Goal: Find specific page/section: Find specific page/section

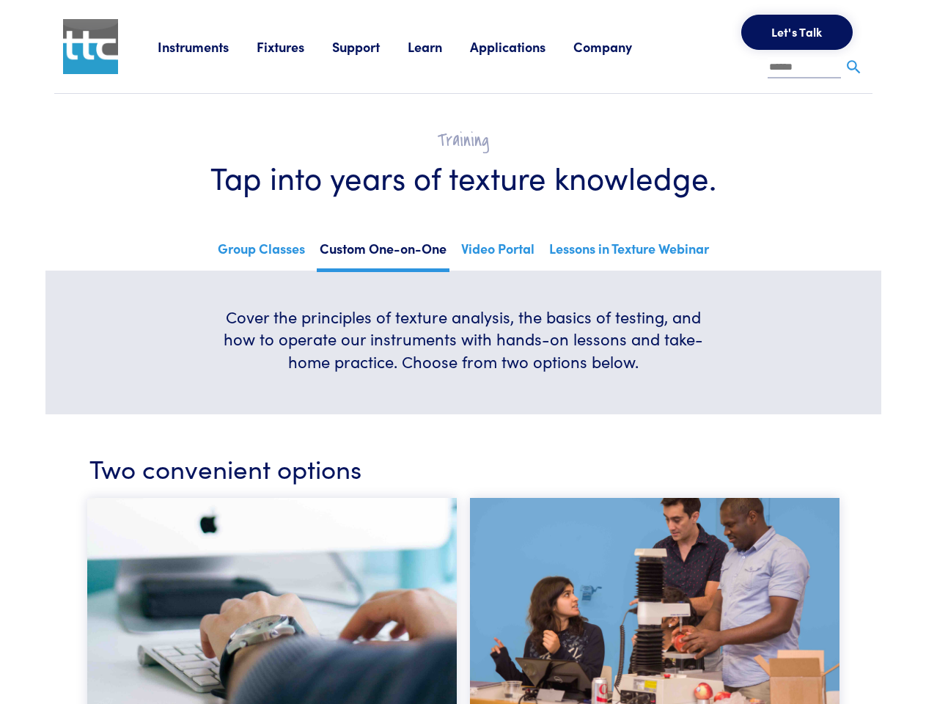
click at [463, 352] on h6 "Cover the principles of texture analysis, the basics of testing, and how to ope…" at bounding box center [463, 339] width 493 height 67
click at [207, 46] on link "Instruments" at bounding box center [207, 46] width 99 height 18
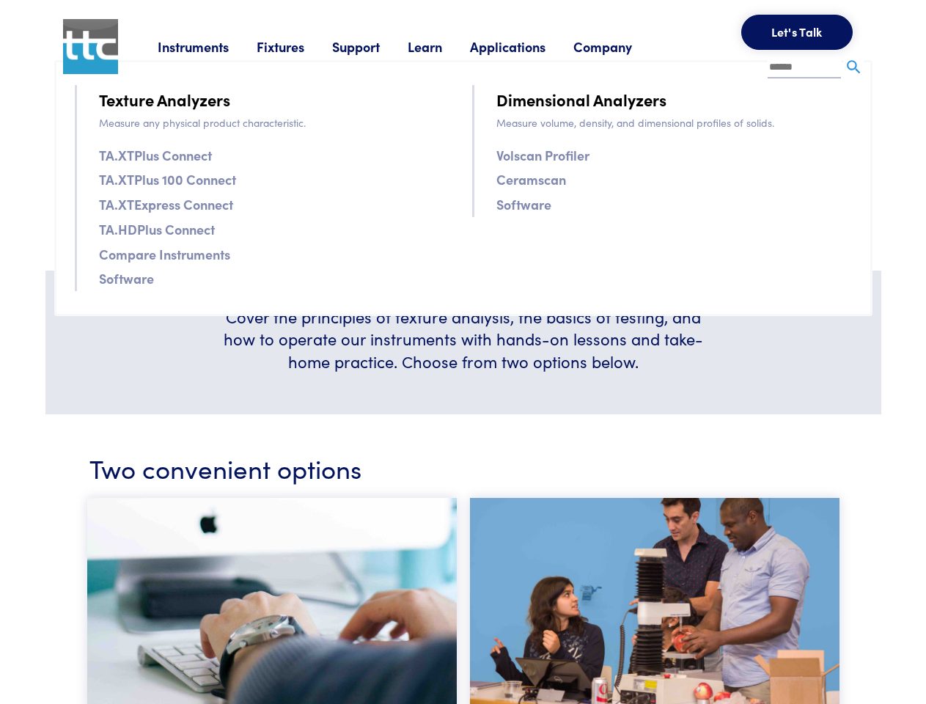
click at [296, 46] on link "Fixtures" at bounding box center [295, 46] width 76 height 18
click at [372, 46] on link "Support" at bounding box center [370, 46] width 76 height 18
click at [443, 46] on link "Learn" at bounding box center [439, 46] width 62 height 18
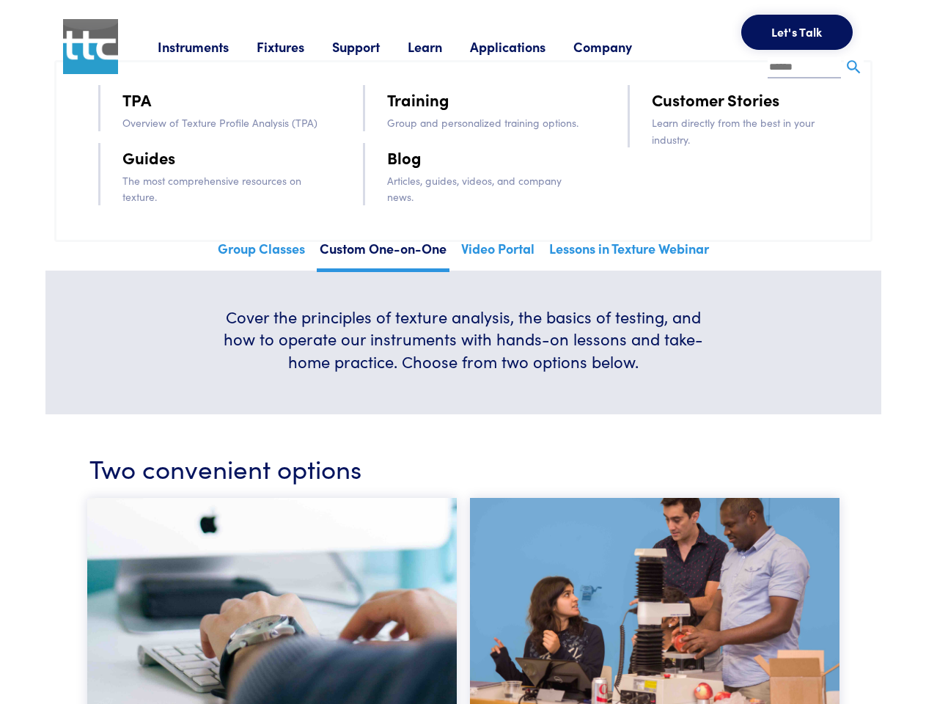
click at [527, 46] on link "Applications" at bounding box center [521, 46] width 103 height 18
click at [622, 46] on link "Company" at bounding box center [616, 46] width 86 height 18
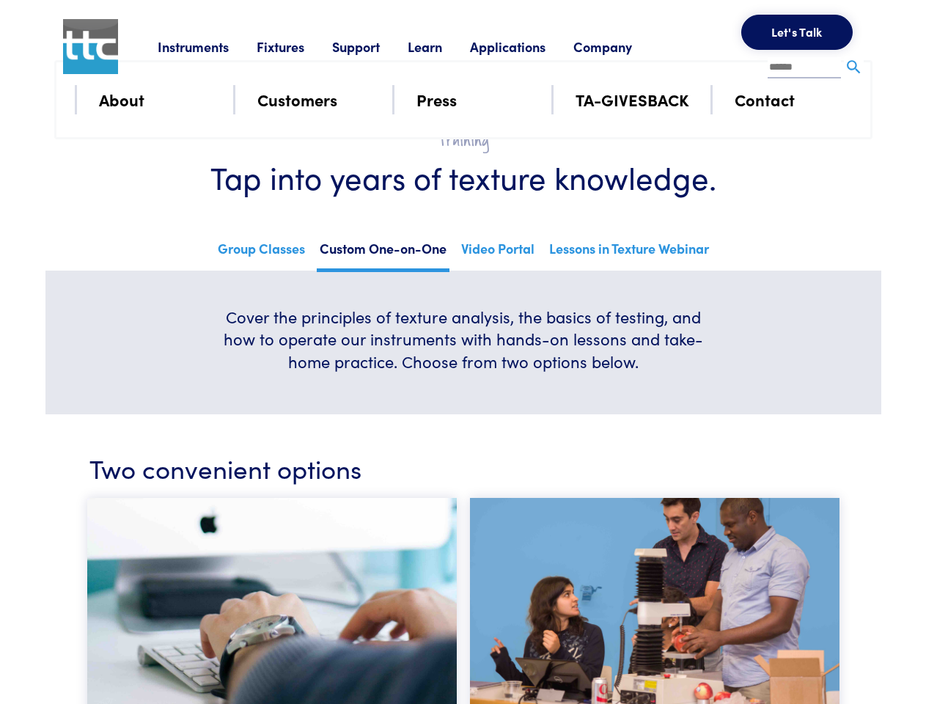
click at [797, 32] on button "Let's Talk" at bounding box center [796, 32] width 111 height 35
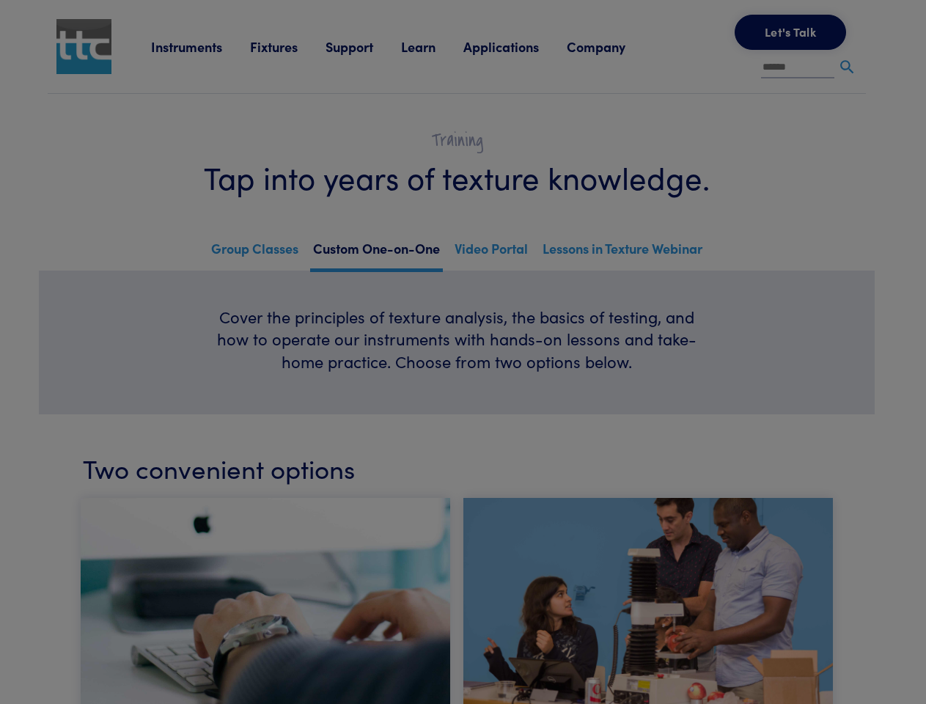
click at [0, 0] on div "**********" at bounding box center [0, 0] width 0 height 0
